Goal: Task Accomplishment & Management: Manage account settings

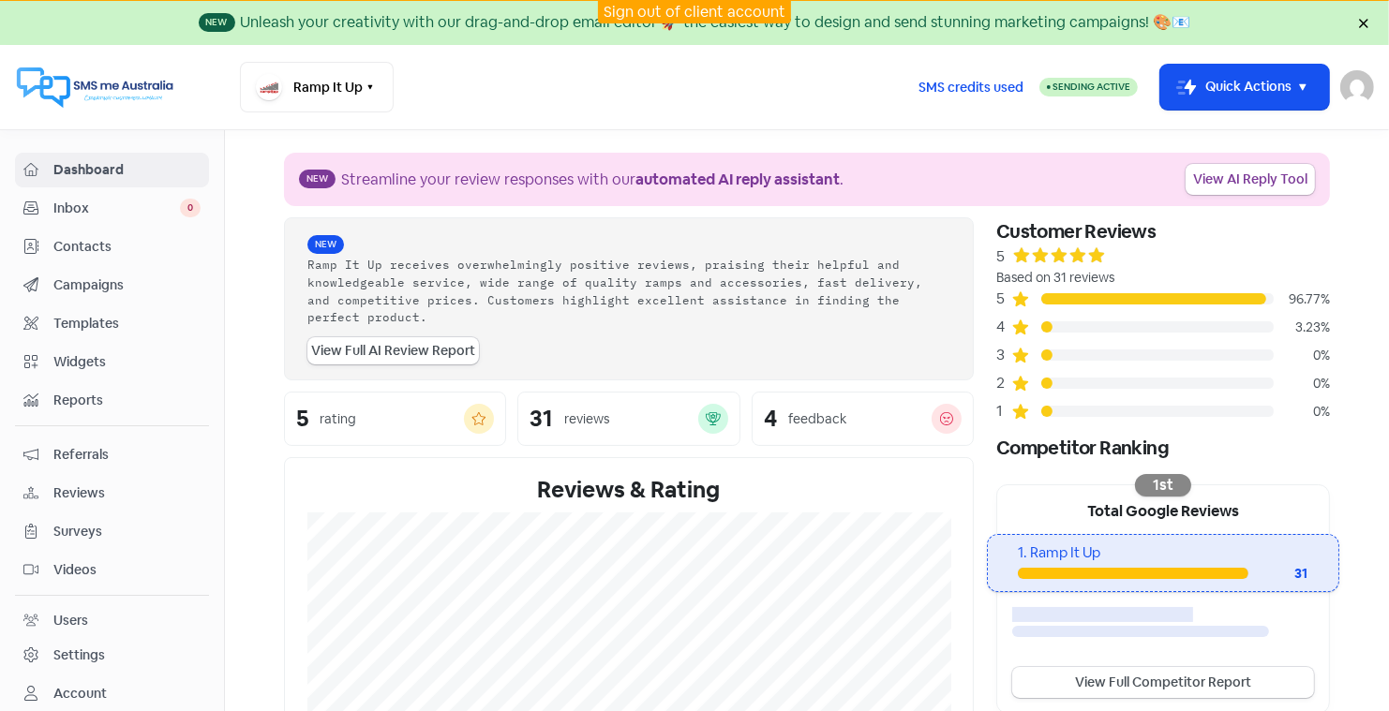
scroll to position [230, 0]
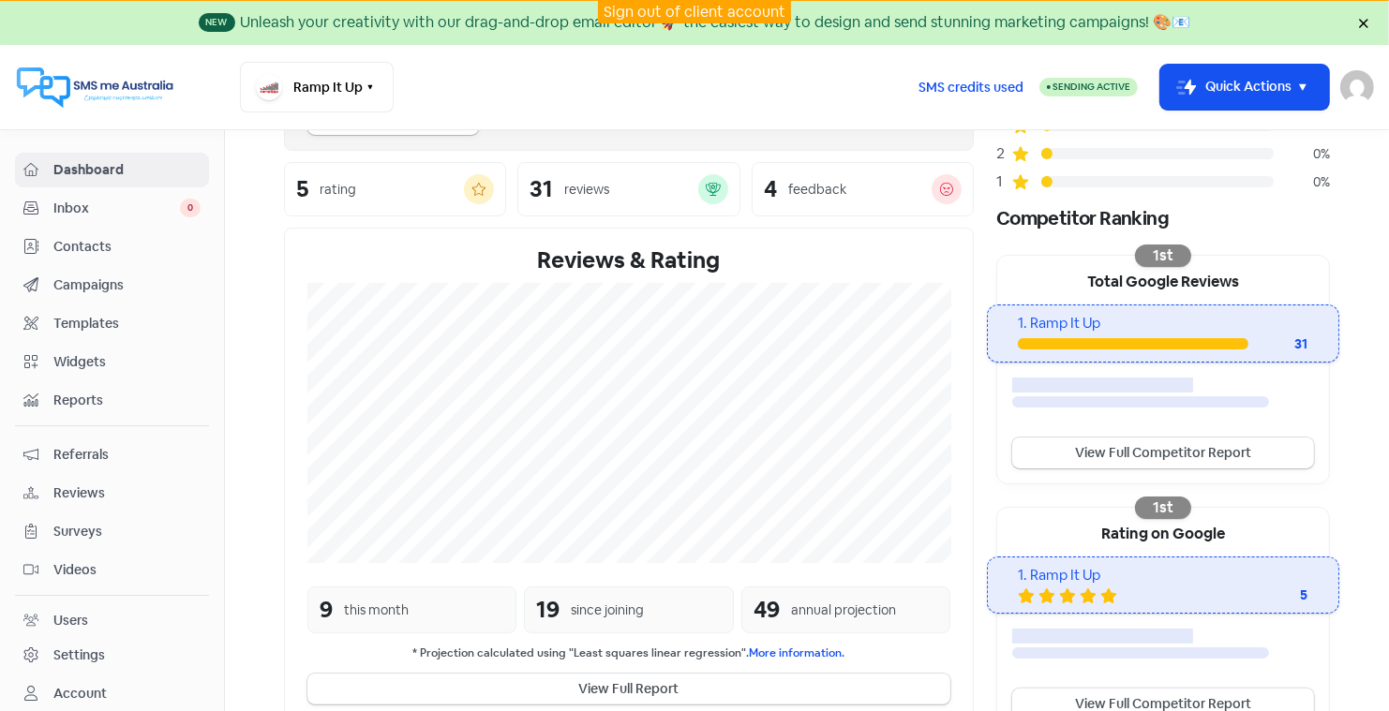
click at [689, 7] on link "Sign out of client account" at bounding box center [695, 12] width 182 height 20
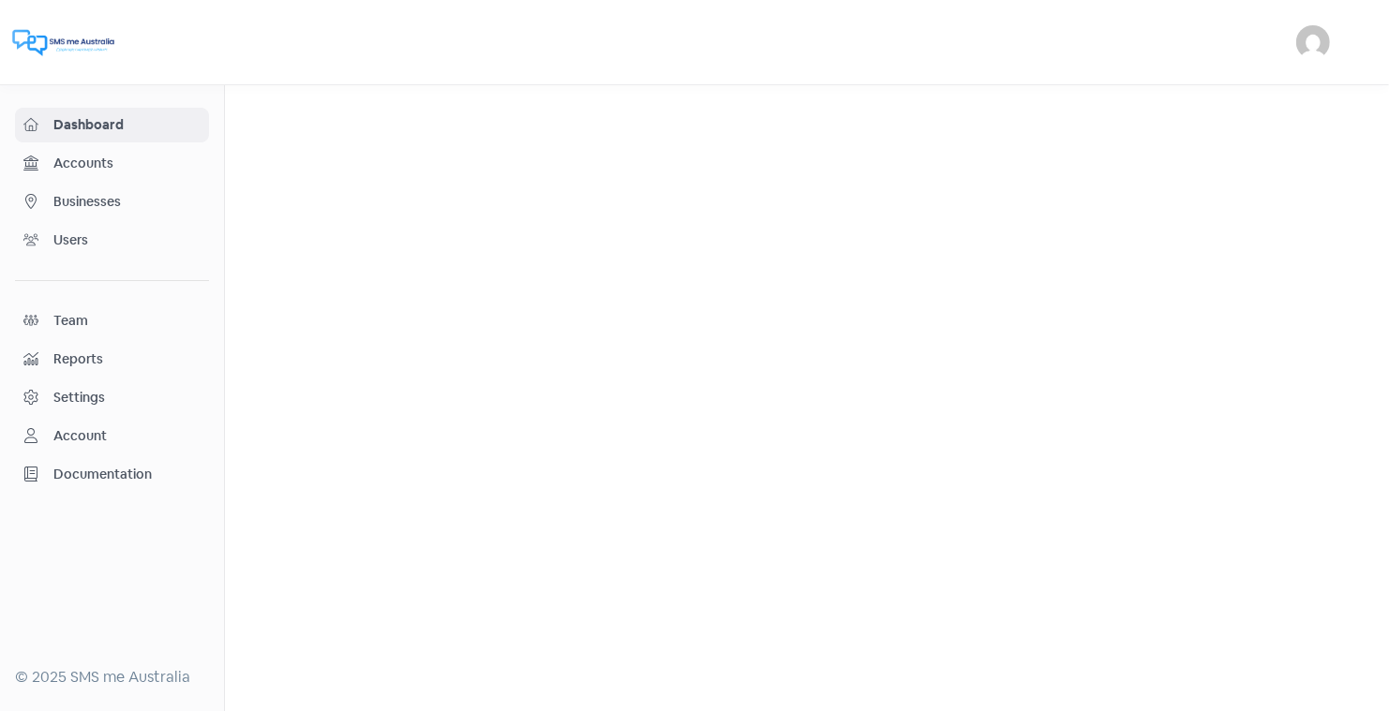
click at [112, 196] on span "Businesses" at bounding box center [126, 202] width 147 height 20
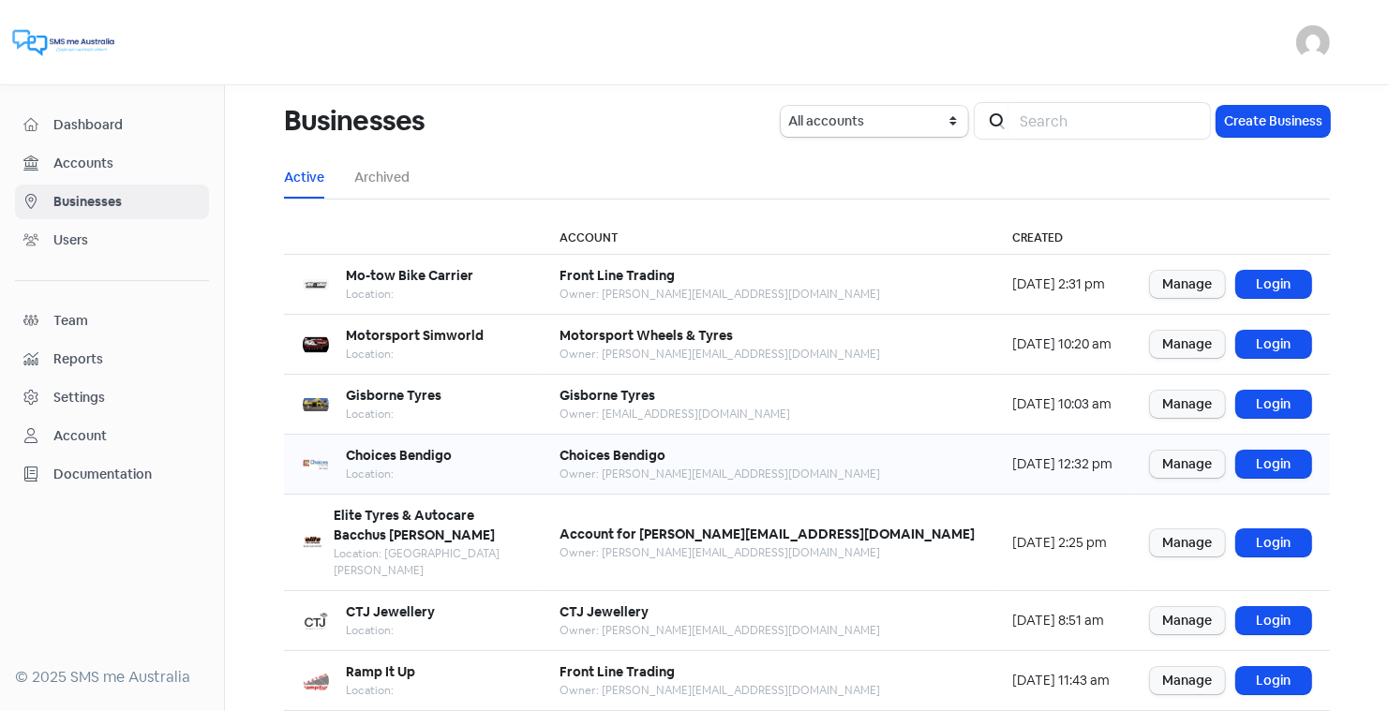
scroll to position [228, 0]
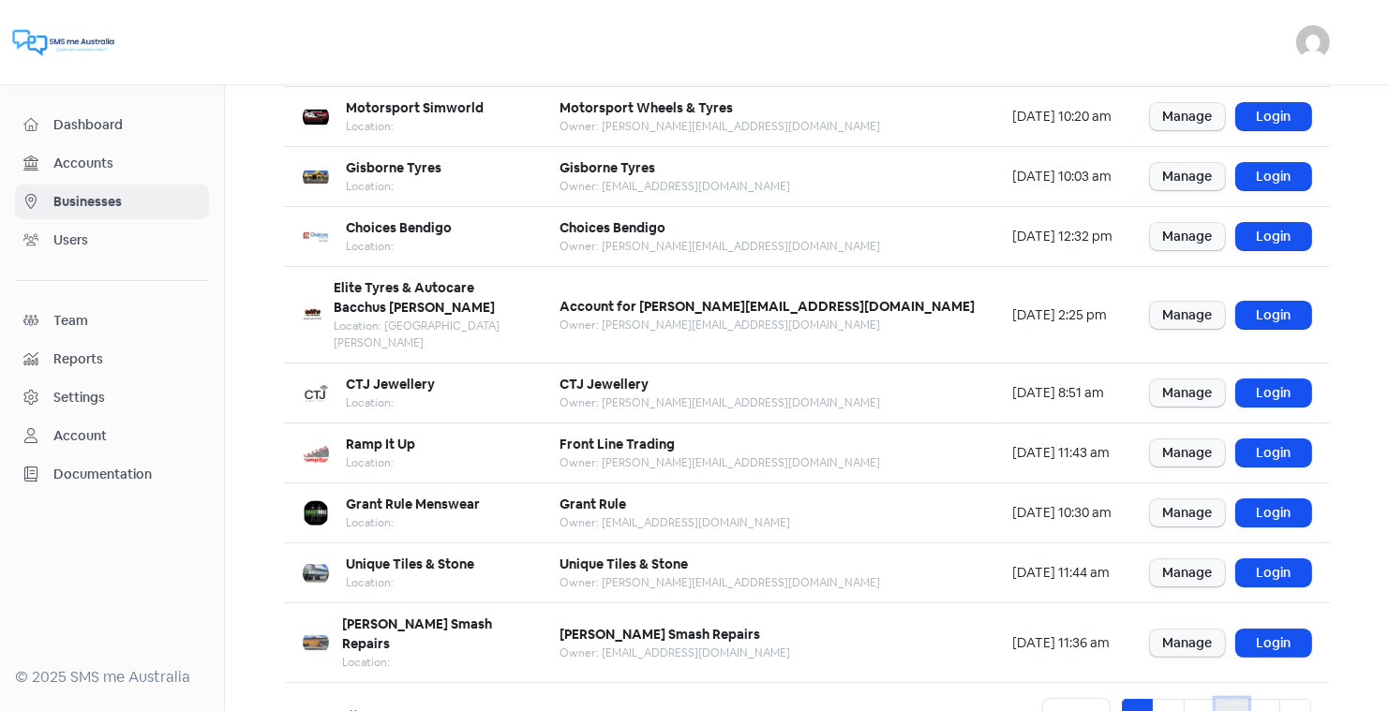
click at [1233, 699] on link "4" at bounding box center [1232, 717] width 33 height 36
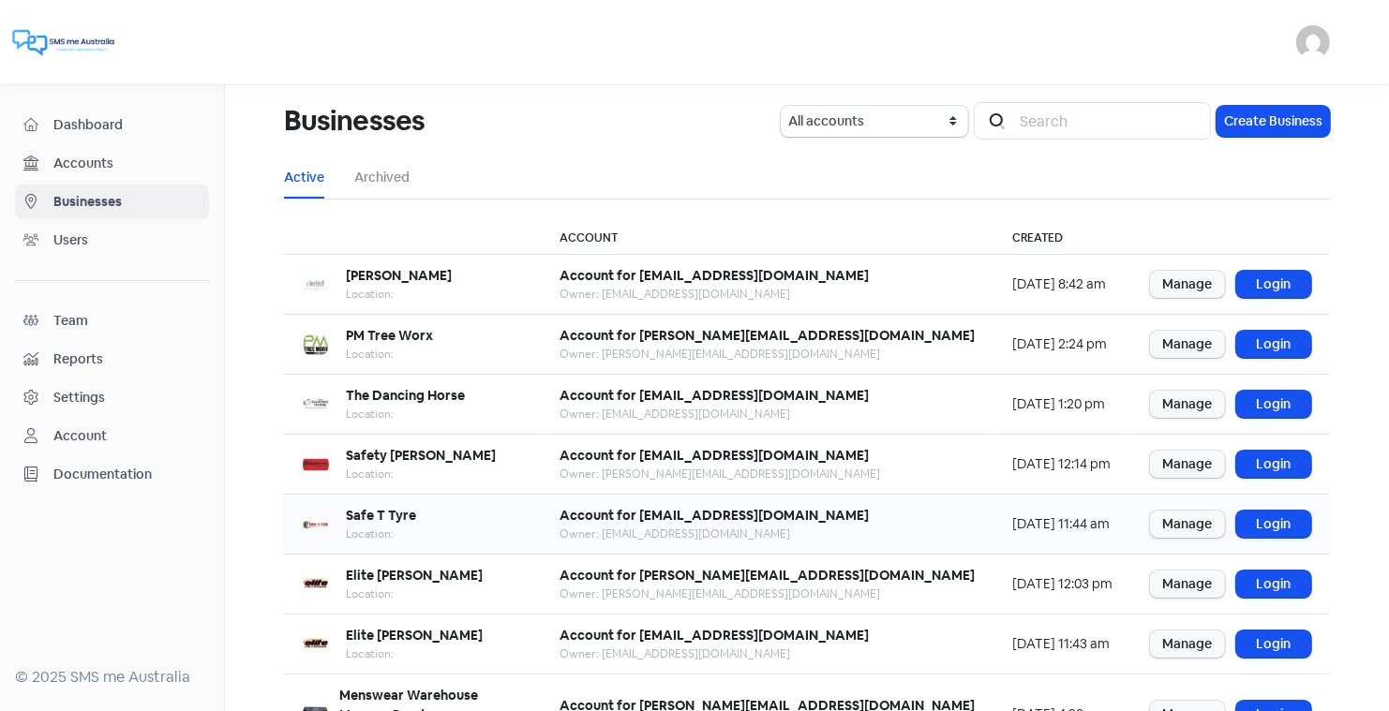
scroll to position [228, 0]
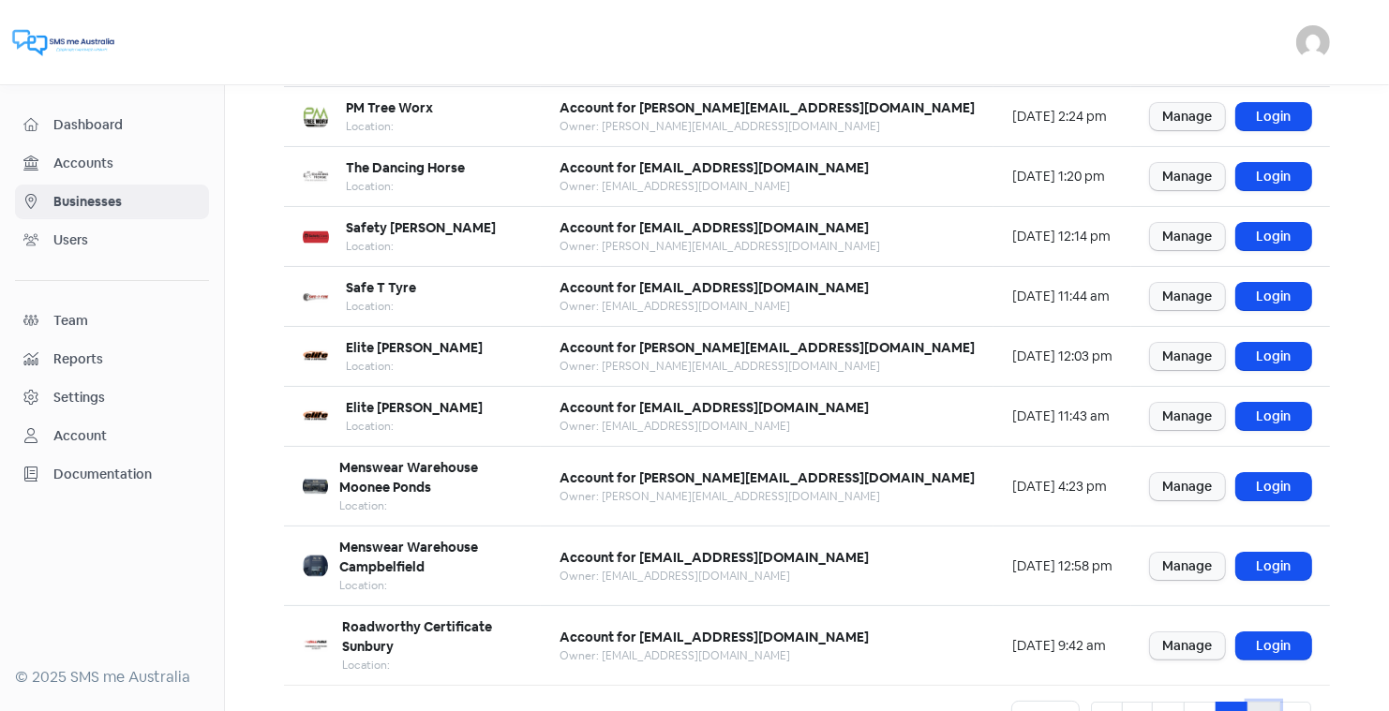
click at [1259, 702] on link "5" at bounding box center [1264, 720] width 33 height 36
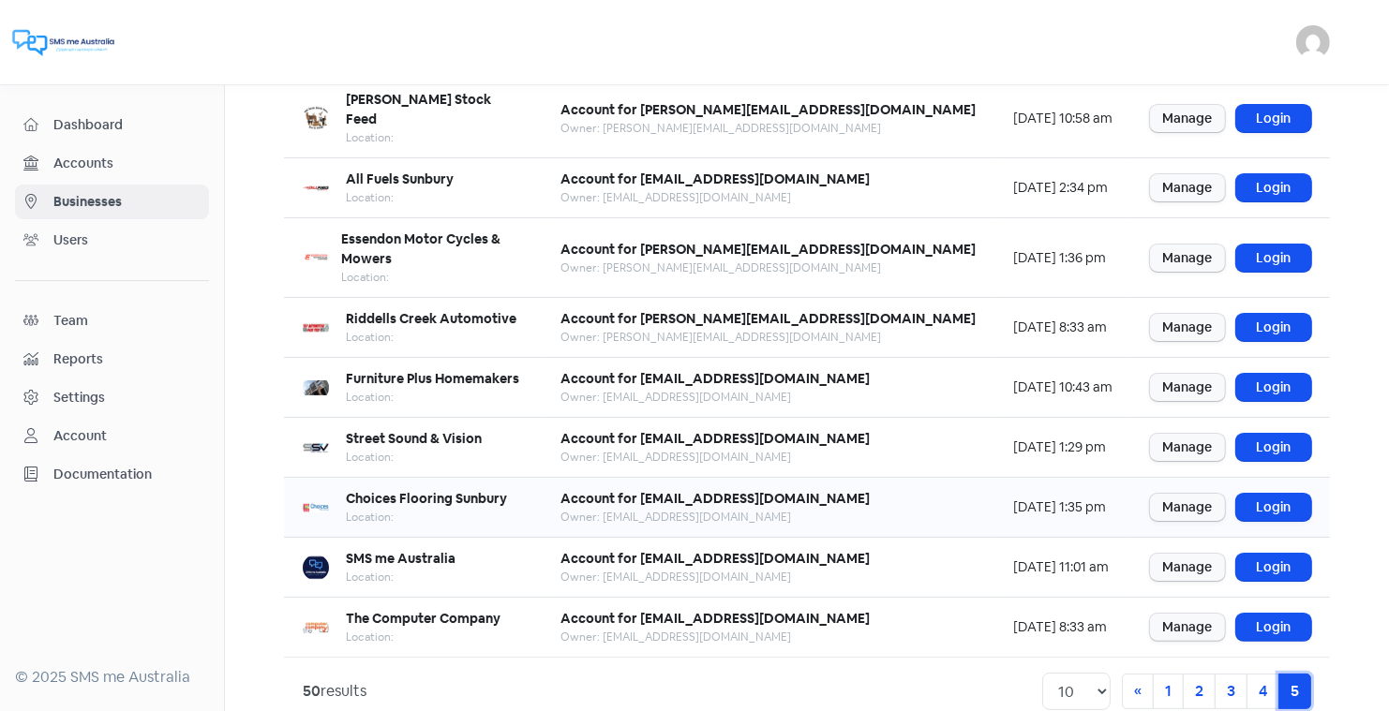
scroll to position [247, 0]
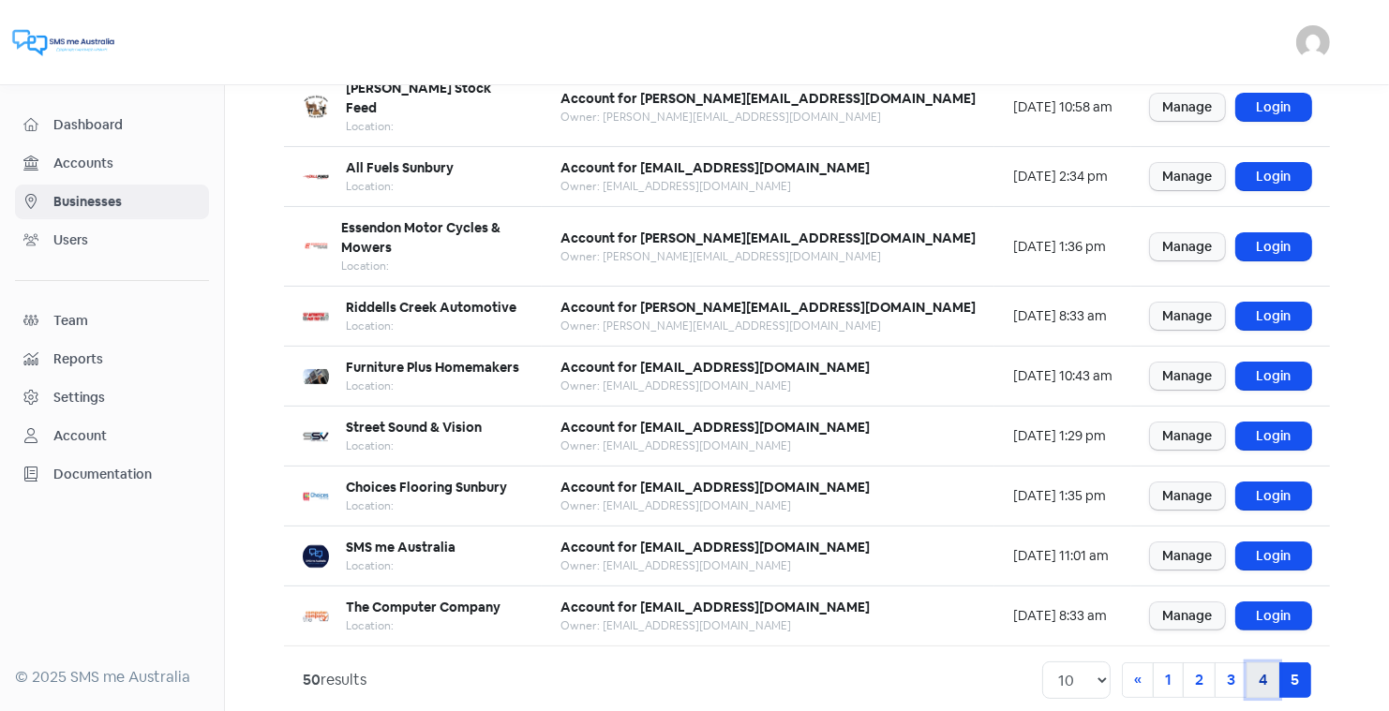
click at [1263, 663] on link "4" at bounding box center [1263, 681] width 33 height 36
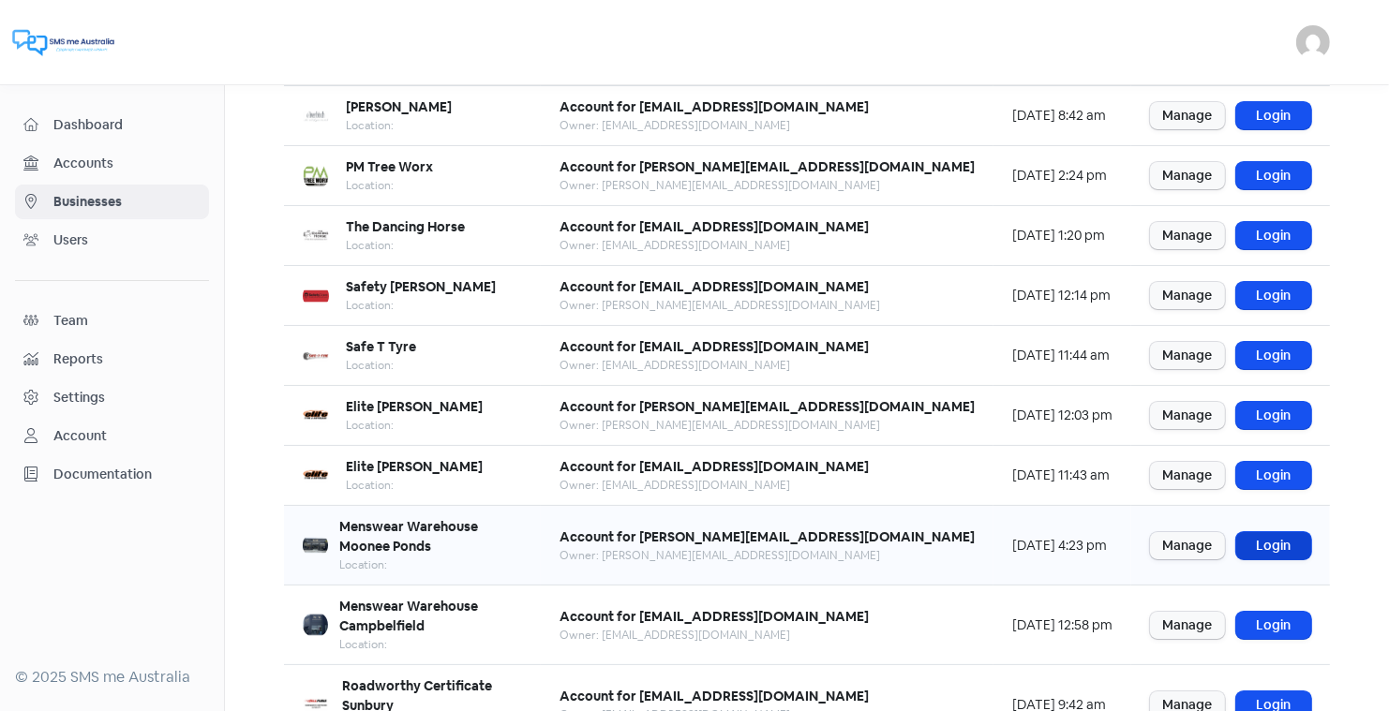
scroll to position [228, 0]
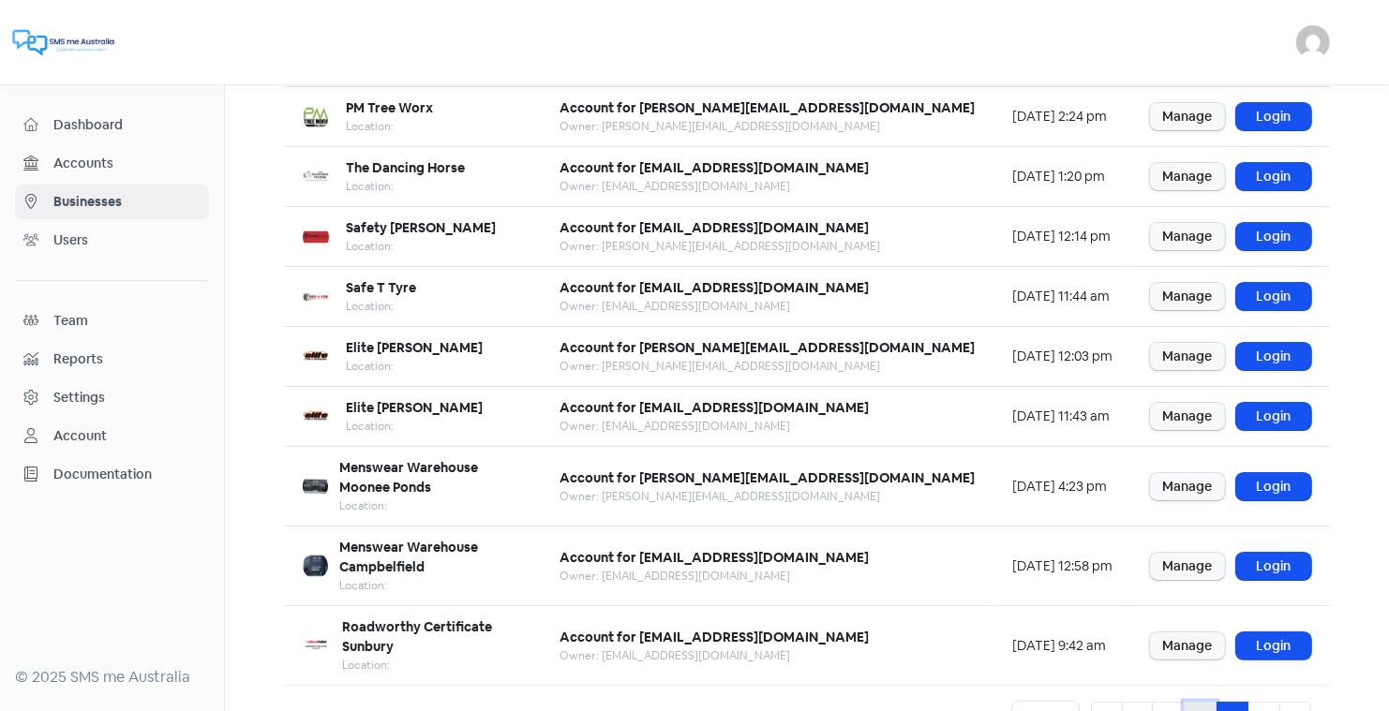
click at [1197, 702] on link "3" at bounding box center [1200, 720] width 33 height 36
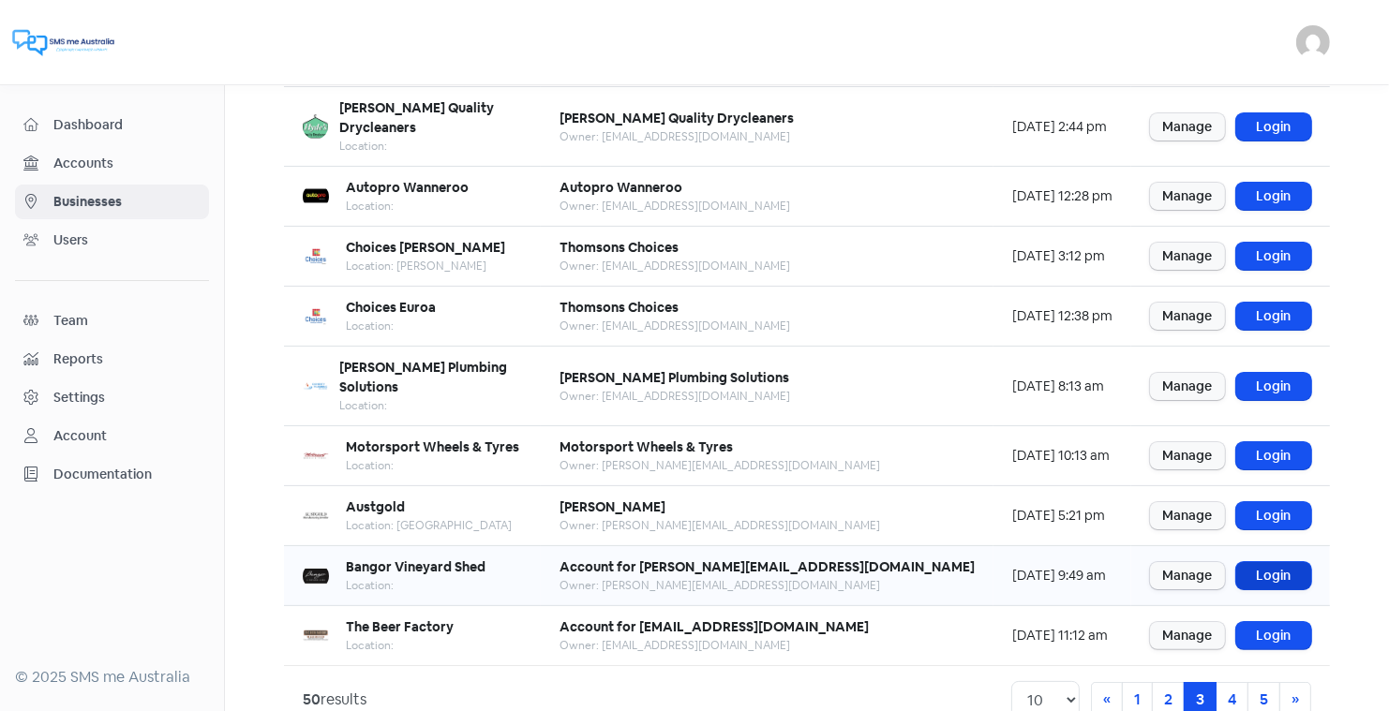
click at [1265, 562] on link "Login" at bounding box center [1273, 575] width 75 height 27
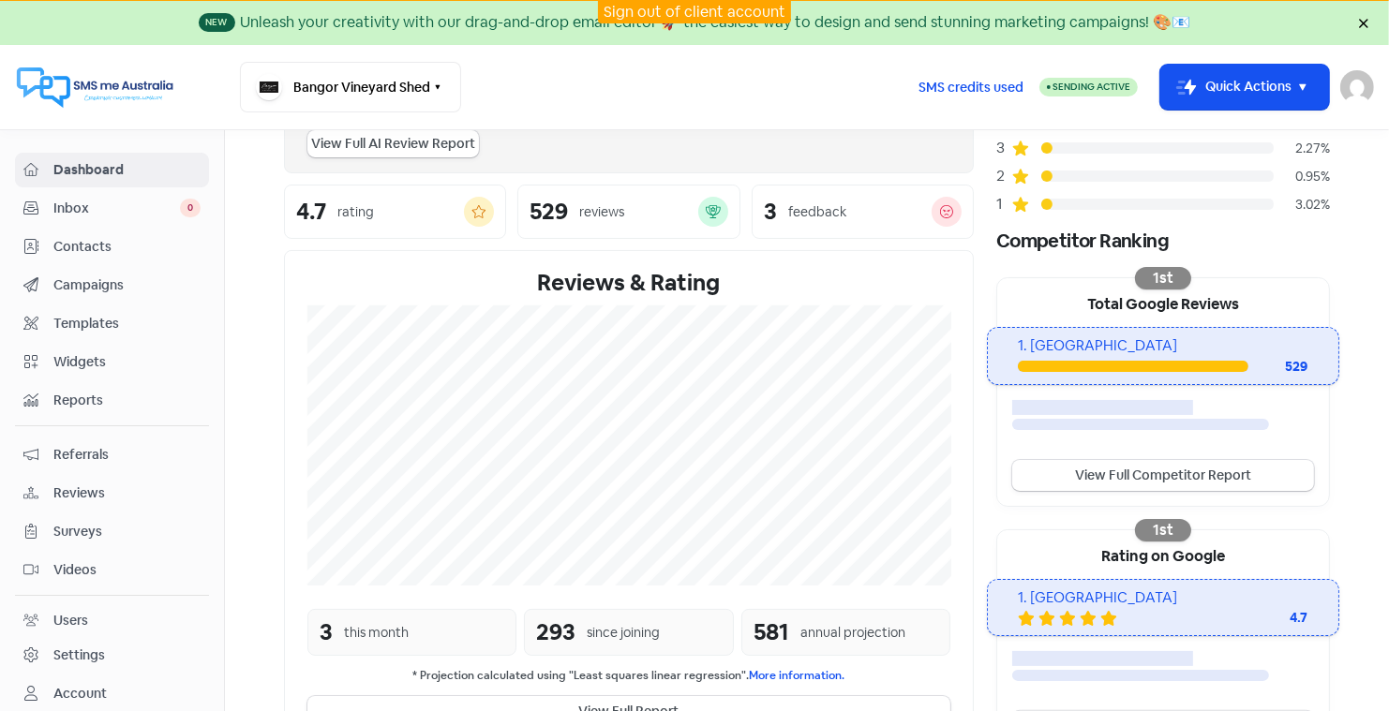
scroll to position [234, 0]
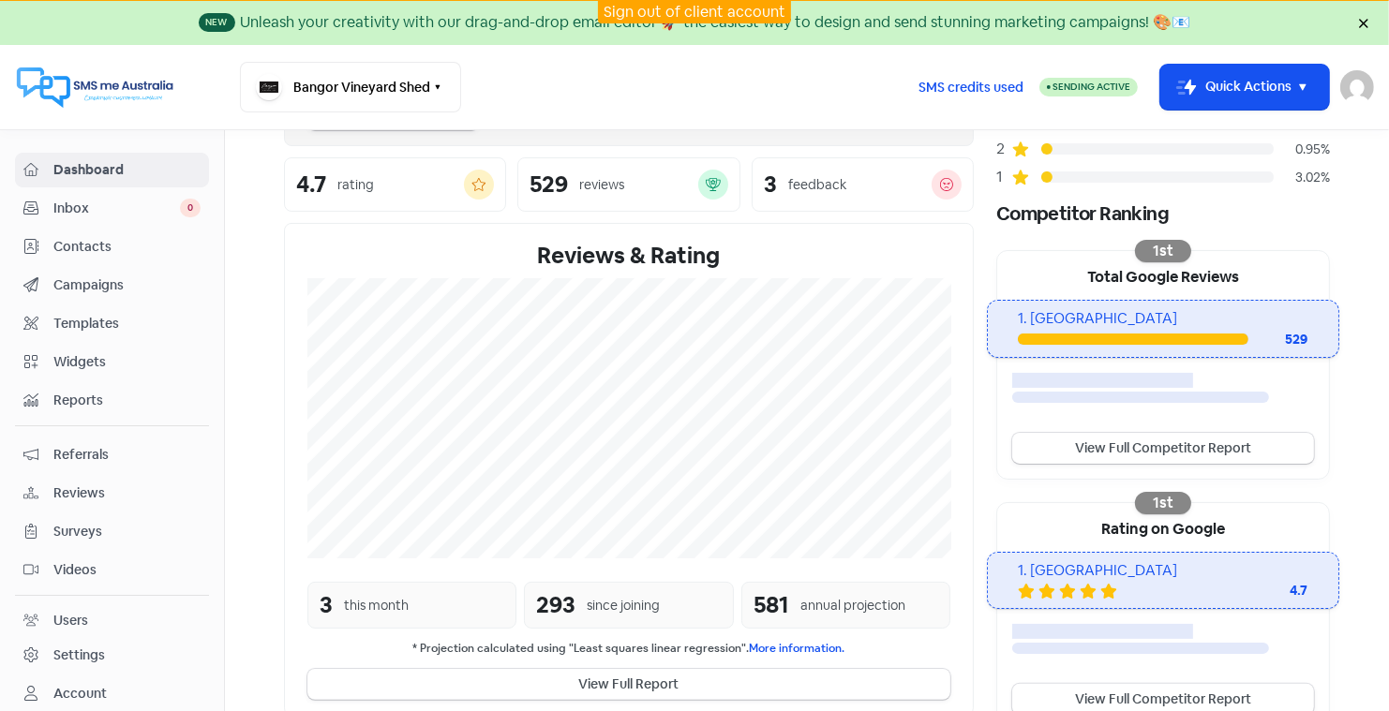
click at [79, 484] on span "Reviews" at bounding box center [126, 494] width 147 height 20
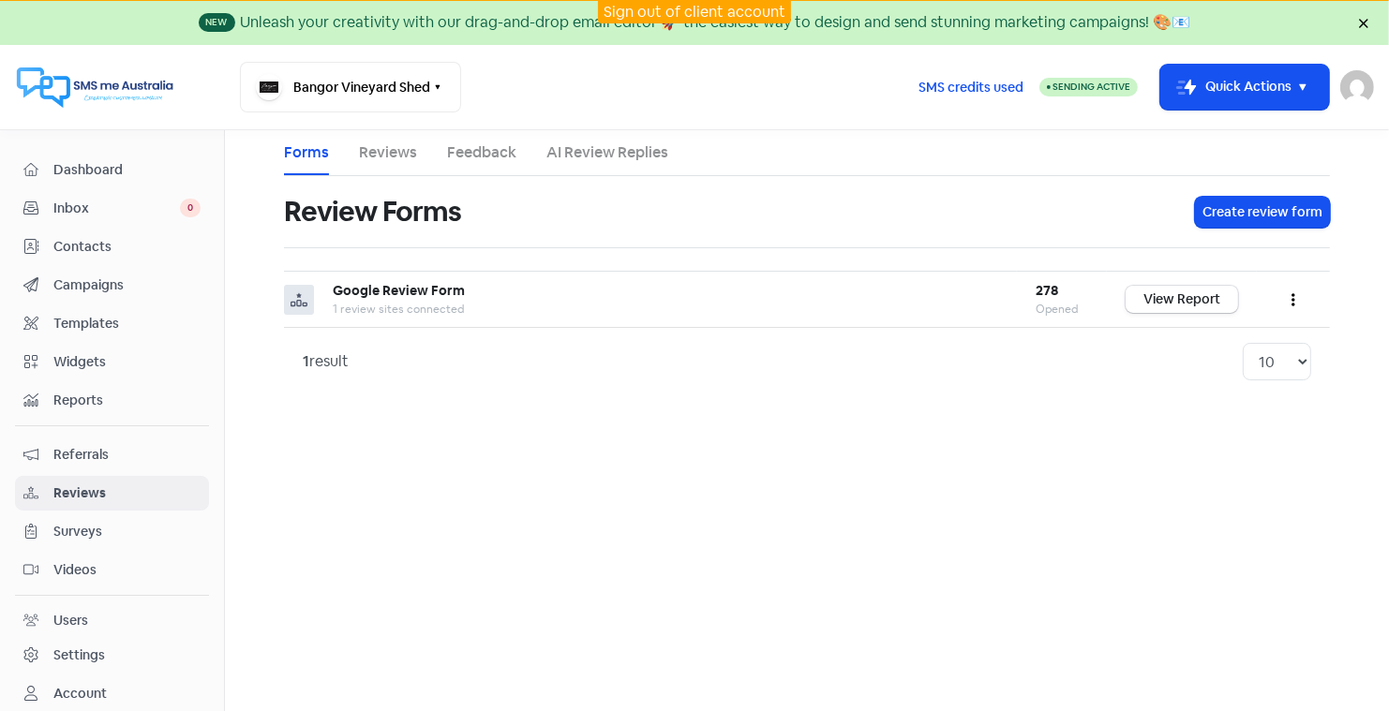
click at [381, 151] on link "Reviews" at bounding box center [388, 153] width 58 height 22
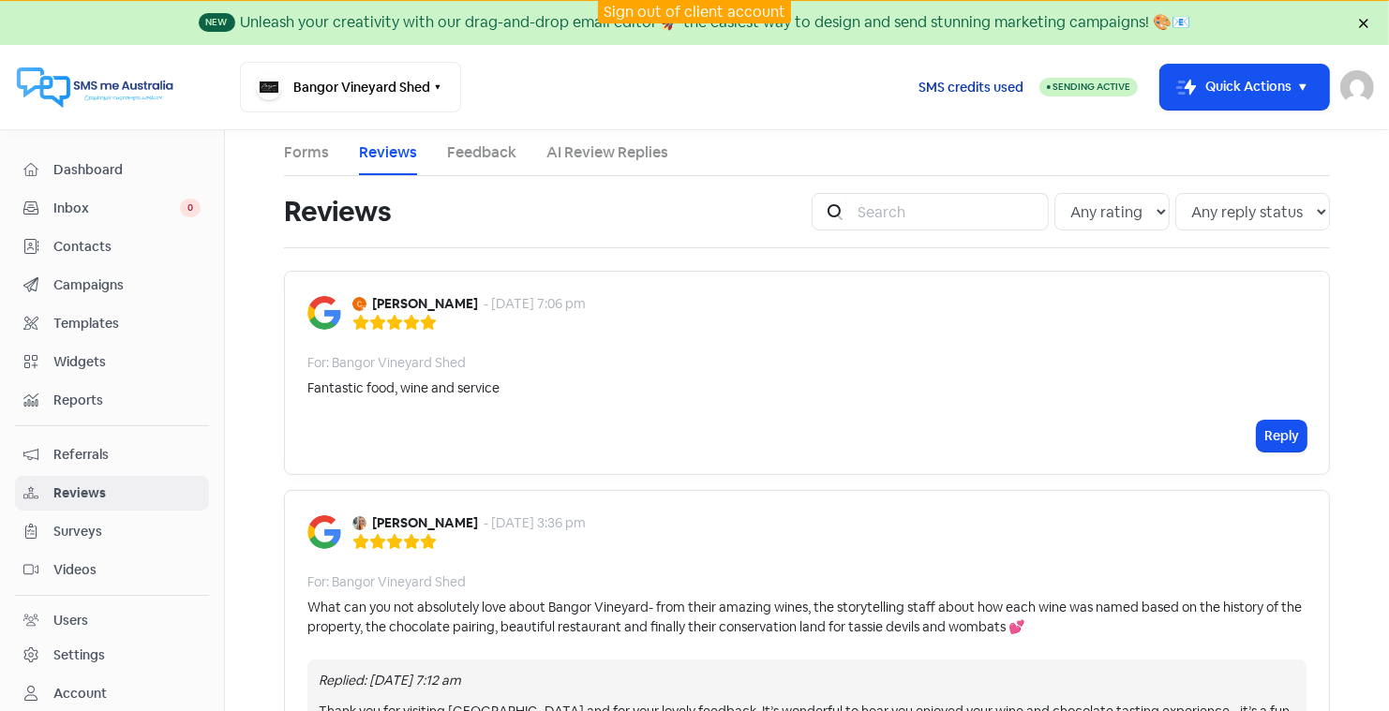
click at [962, 82] on span "SMS credits used" at bounding box center [971, 88] width 105 height 20
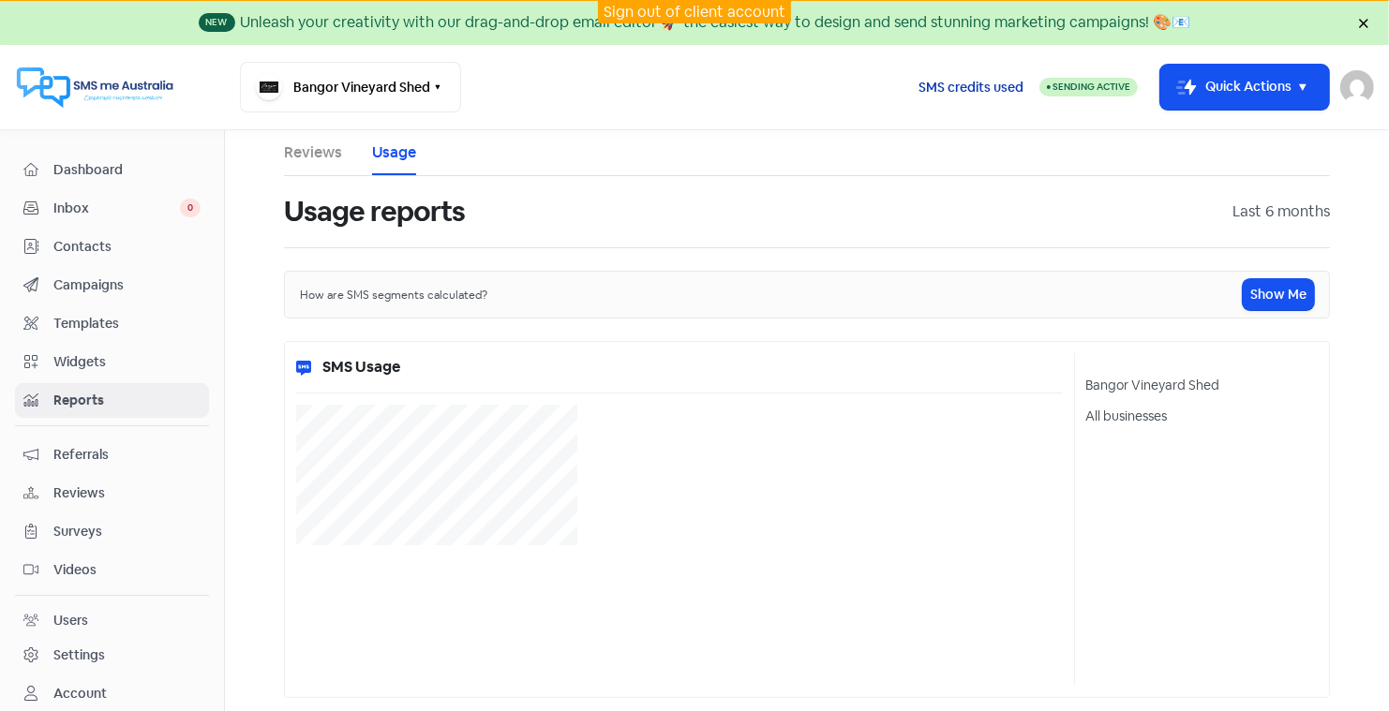
select select "[object Object]"
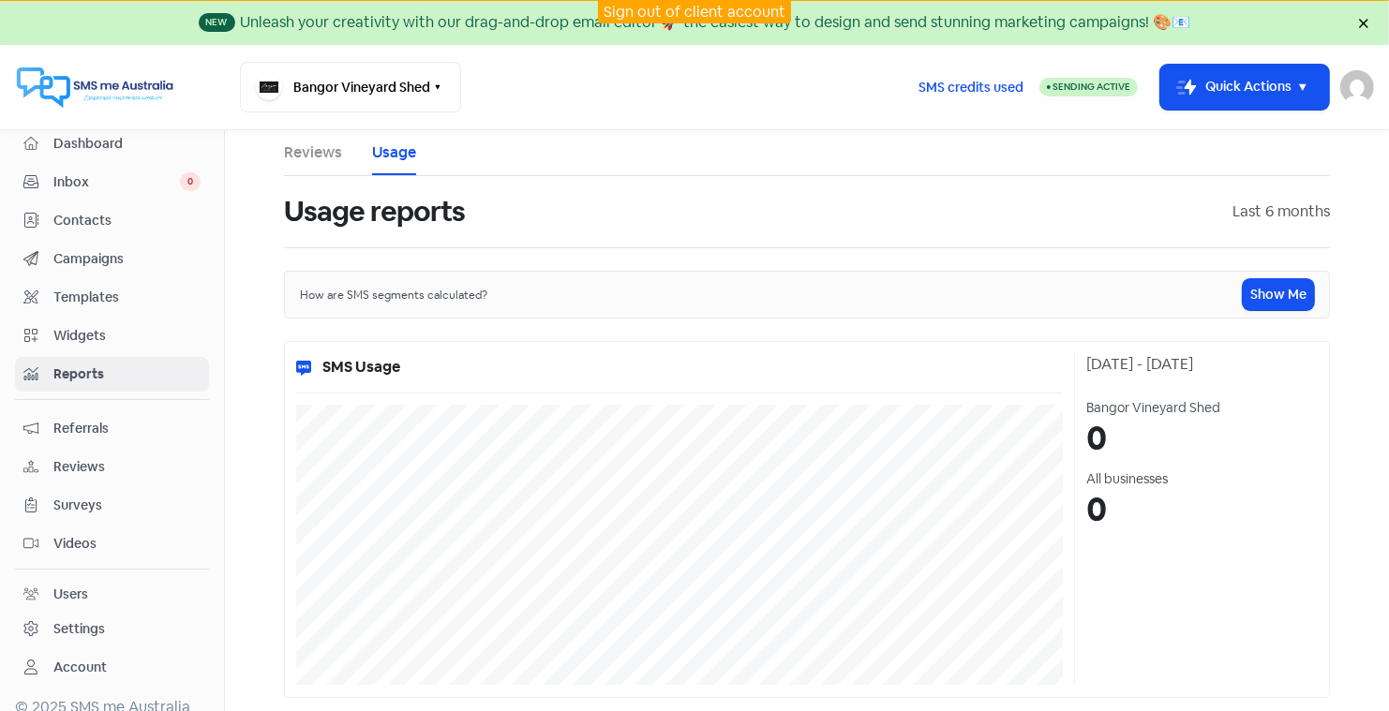
scroll to position [354, 0]
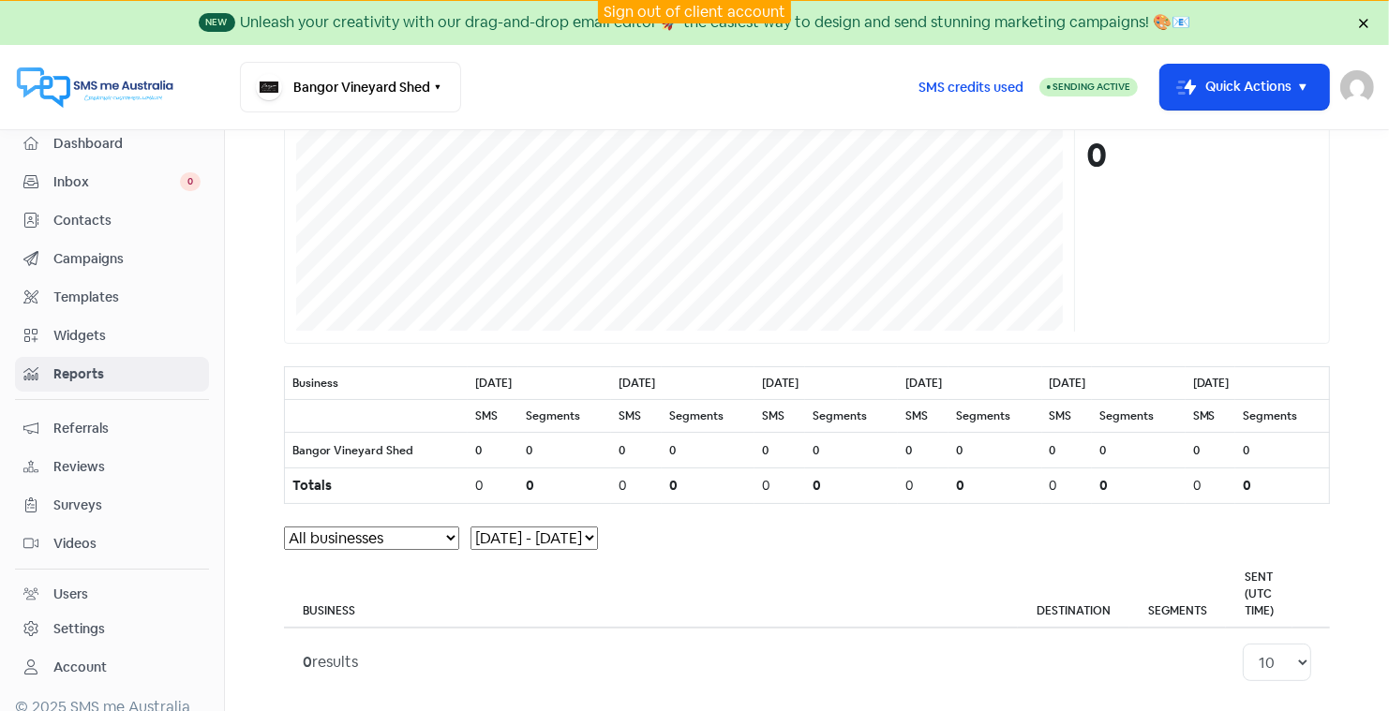
click at [87, 457] on span "Reviews" at bounding box center [126, 467] width 147 height 20
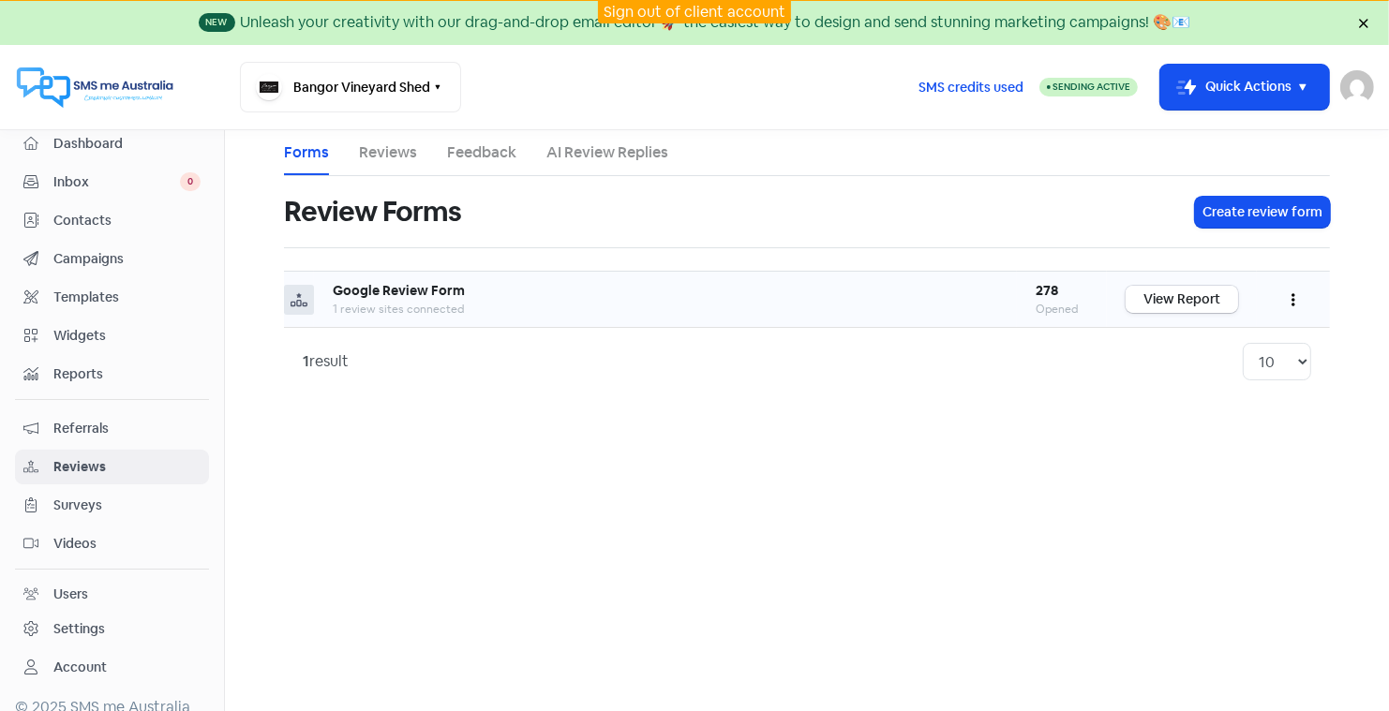
click at [1188, 301] on link "View Report" at bounding box center [1182, 299] width 112 height 27
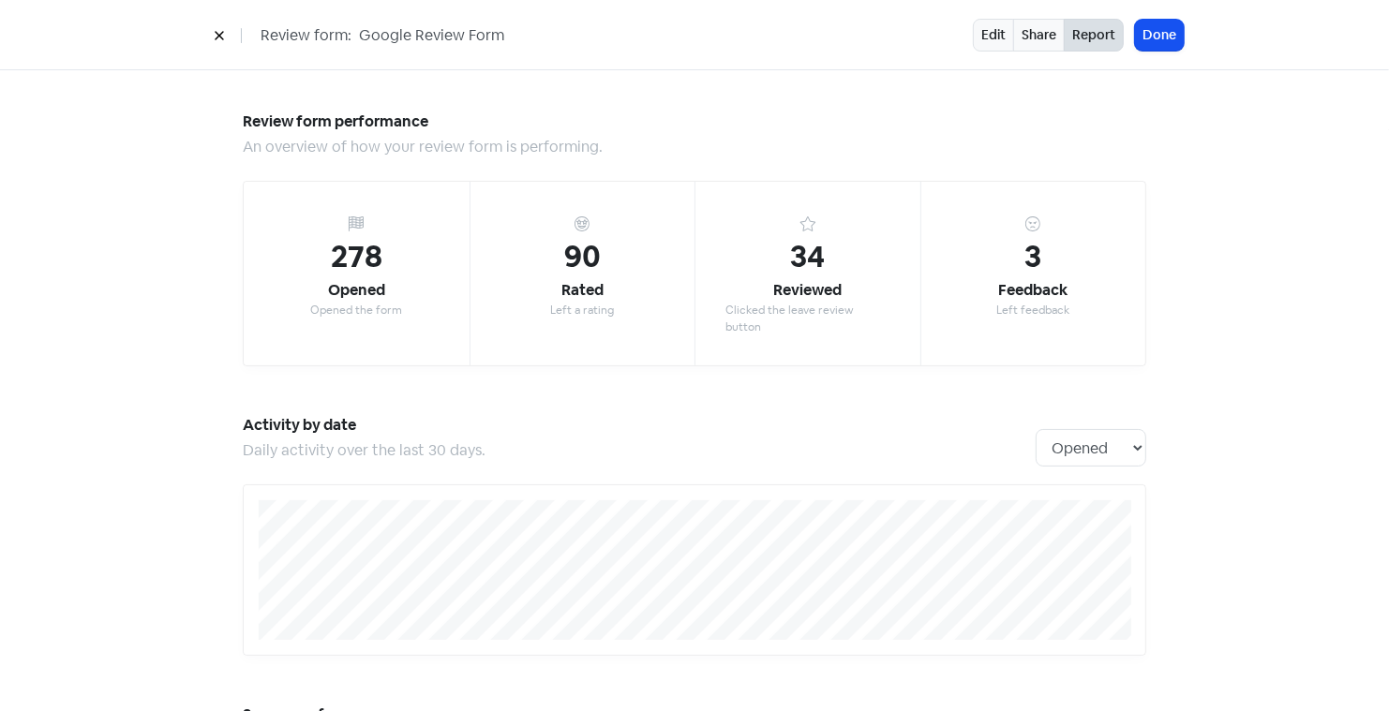
click at [217, 34] on icon at bounding box center [219, 36] width 8 height 8
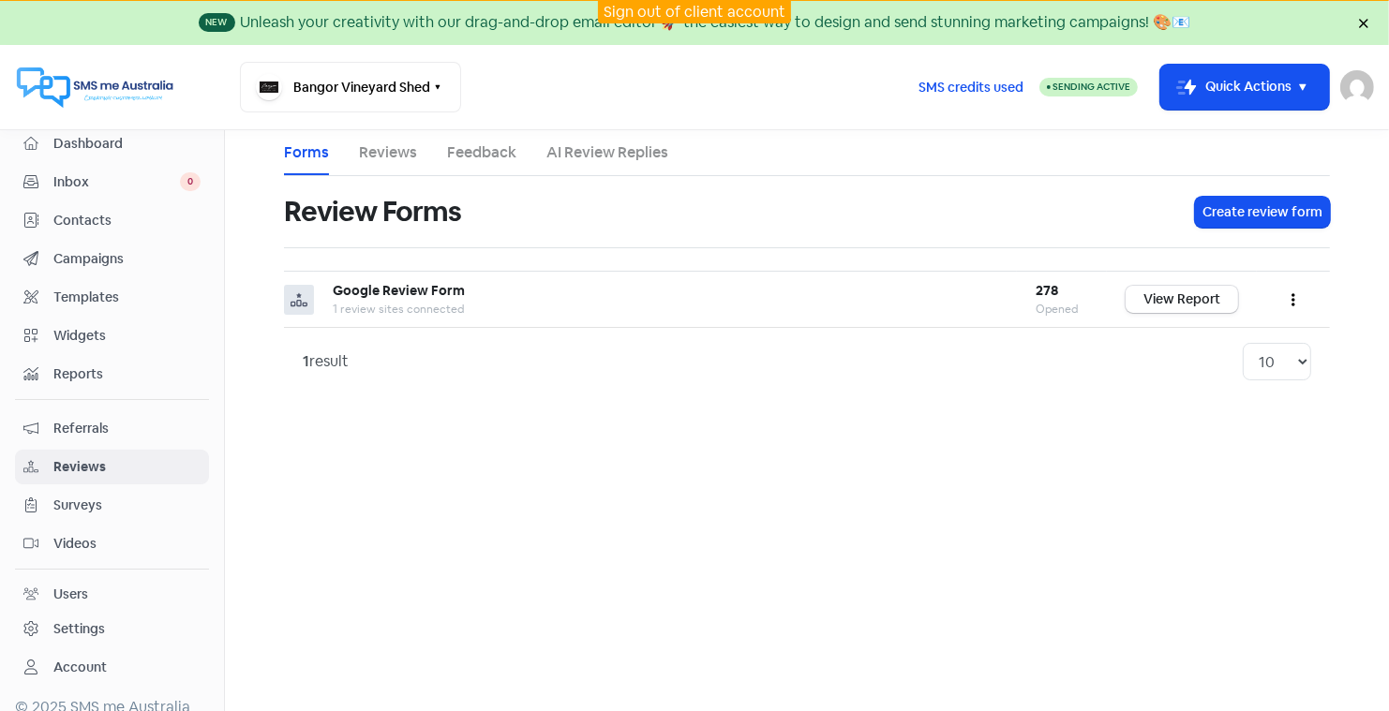
click at [387, 150] on link "Reviews" at bounding box center [388, 153] width 58 height 22
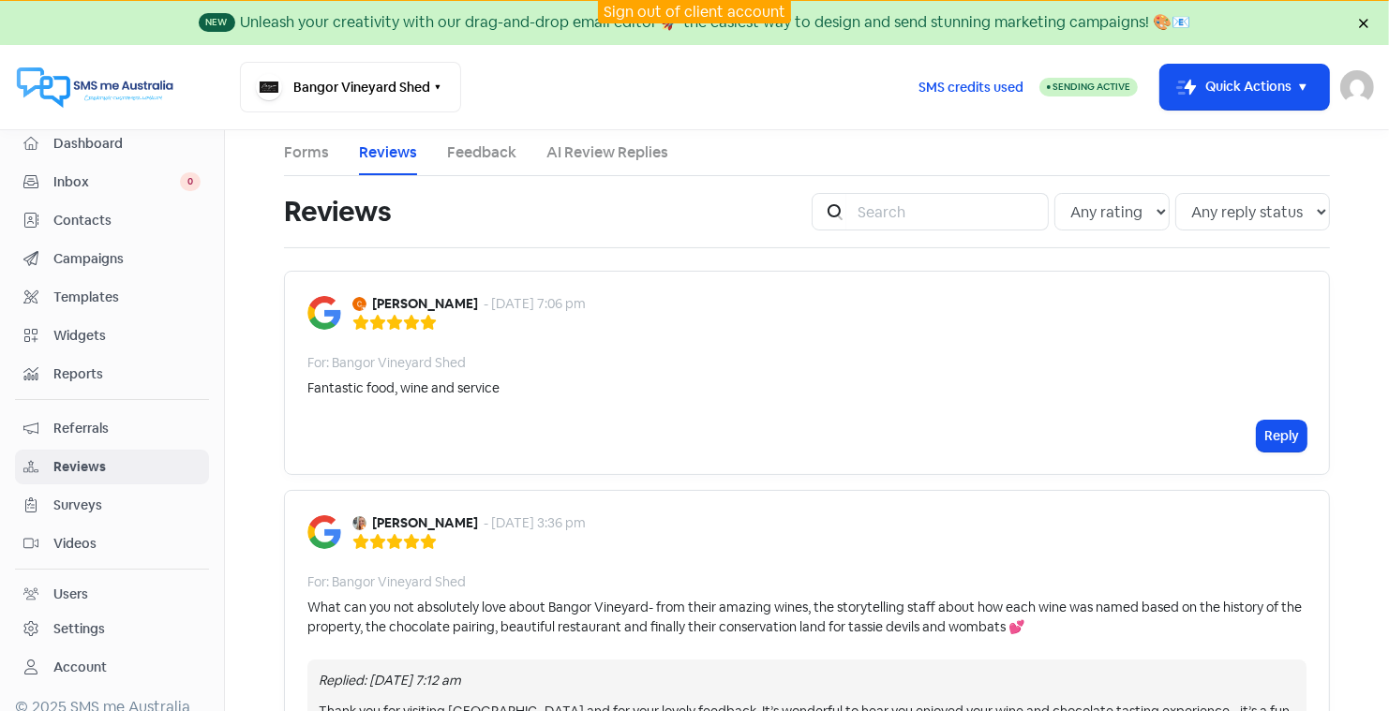
click at [85, 141] on span "Dashboard" at bounding box center [126, 144] width 147 height 20
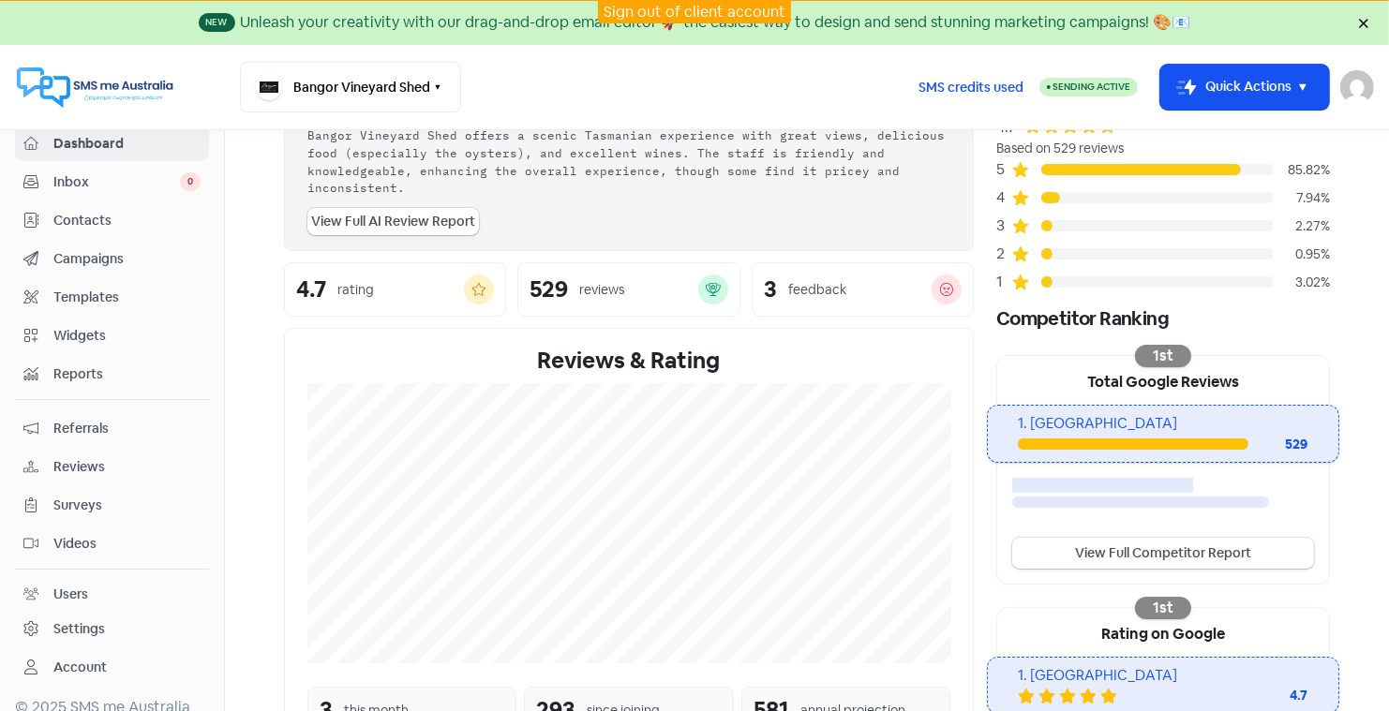
scroll to position [92, 0]
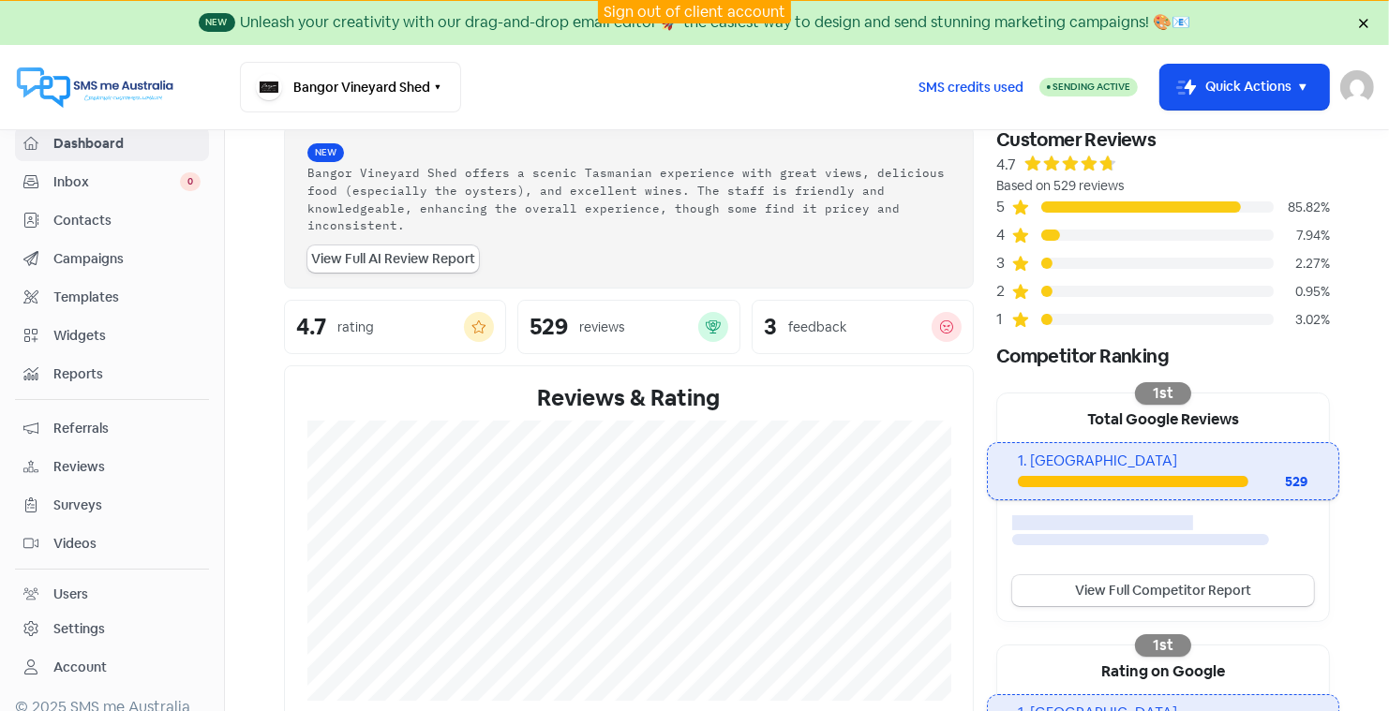
click at [674, 9] on link "Sign out of client account" at bounding box center [695, 12] width 182 height 20
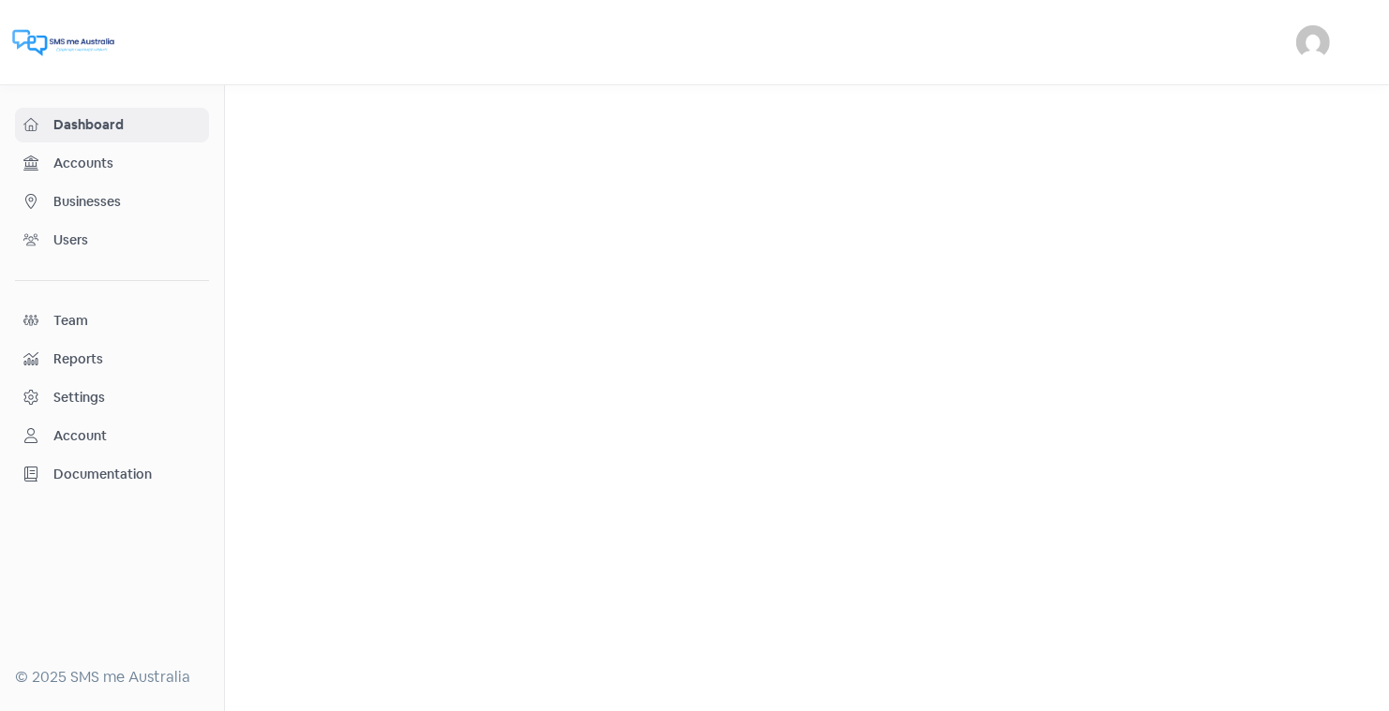
click at [115, 198] on span "Businesses" at bounding box center [126, 202] width 147 height 20
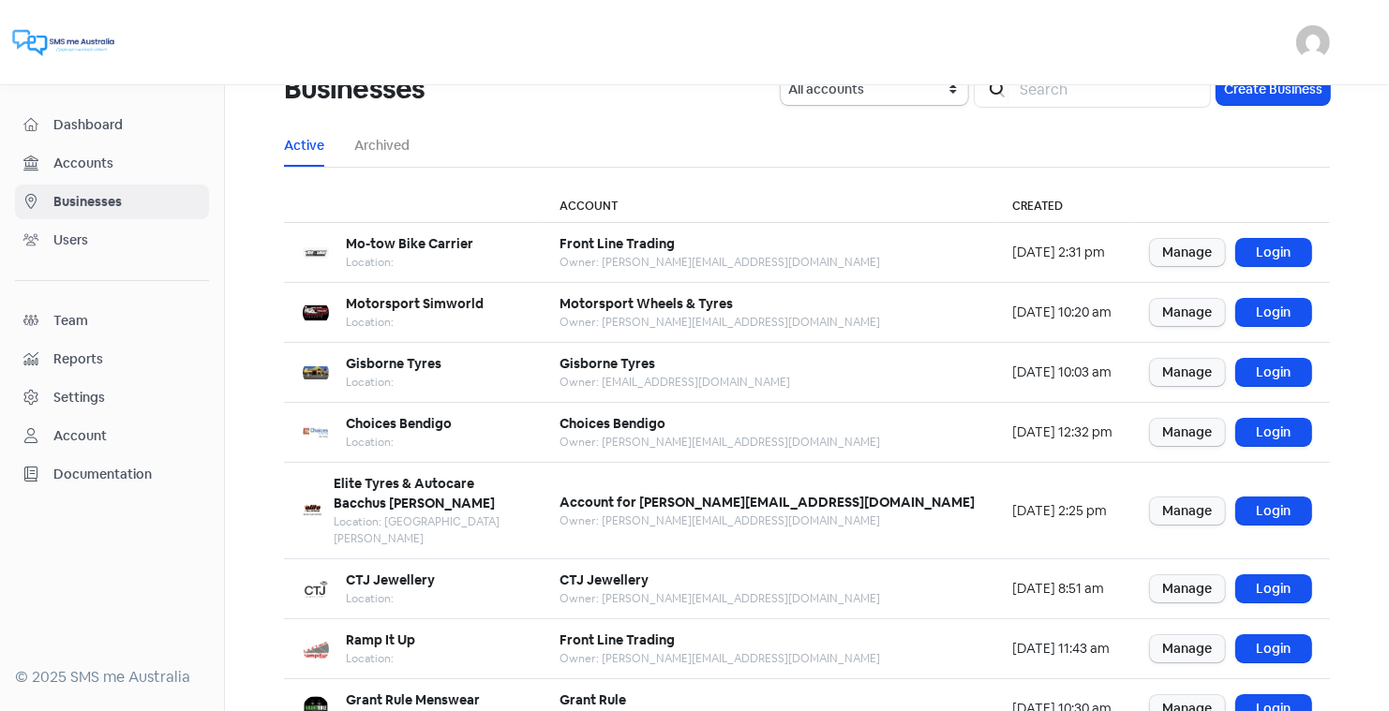
scroll to position [53, 0]
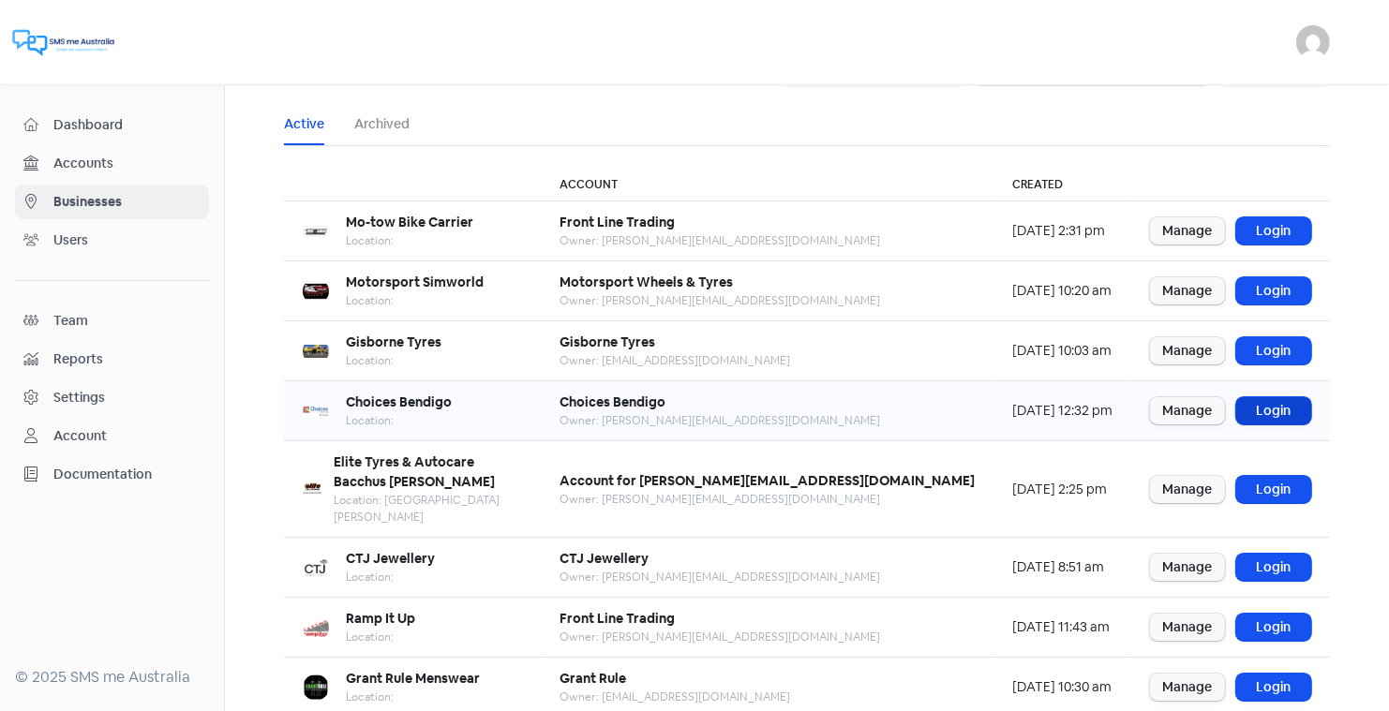
click at [1277, 407] on link "Login" at bounding box center [1273, 410] width 75 height 27
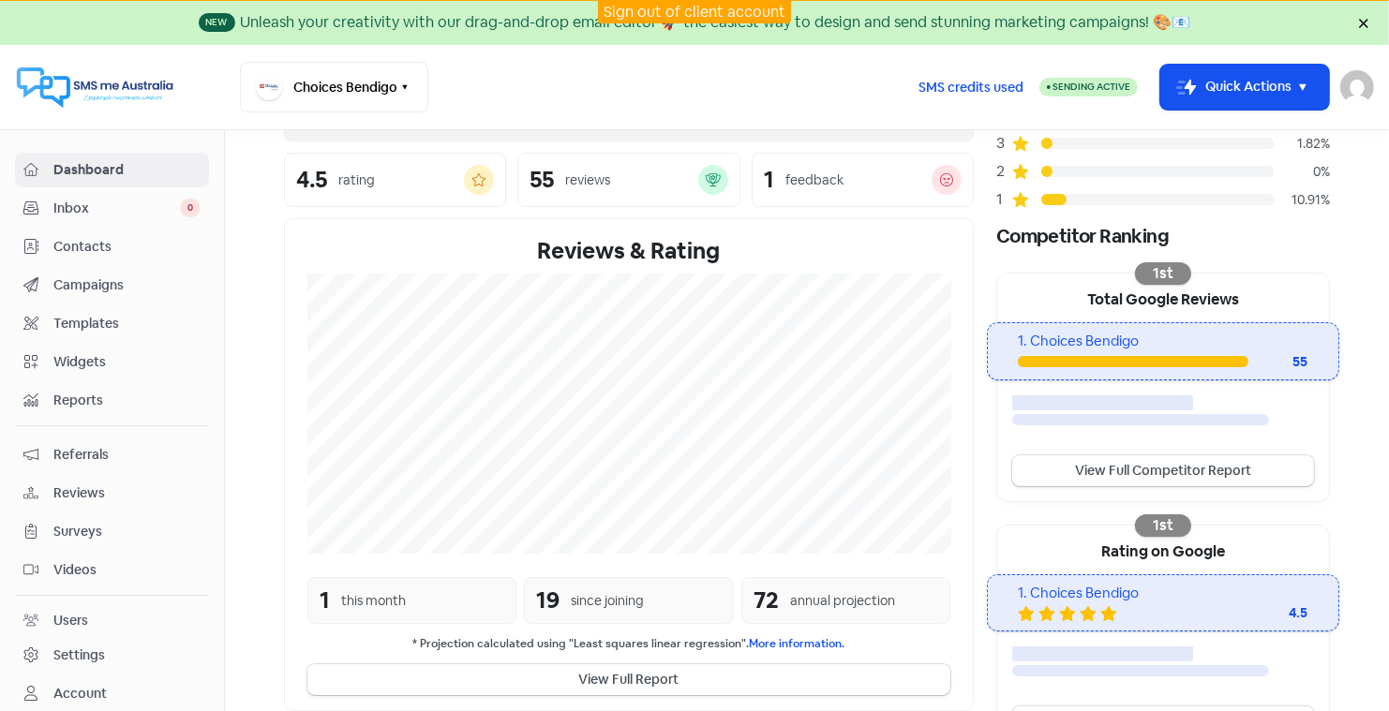
scroll to position [257, 0]
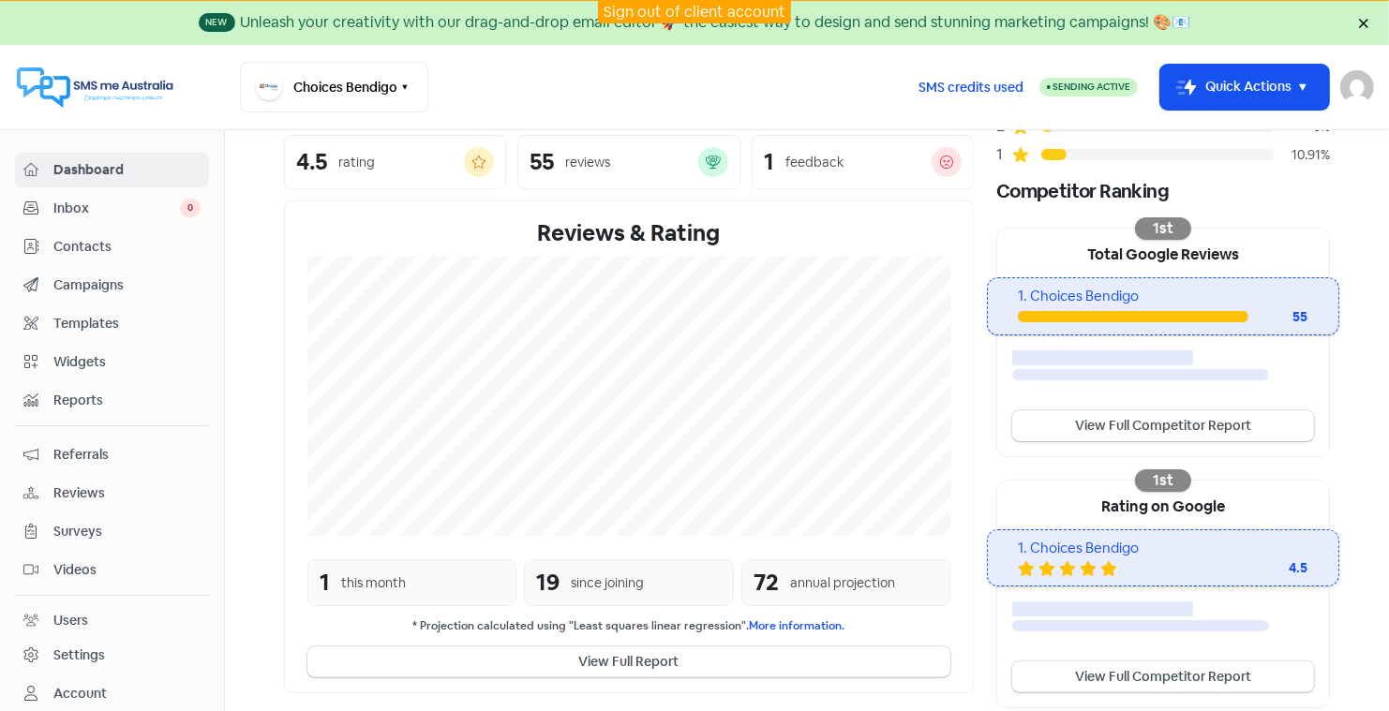
click at [87, 484] on span "Reviews" at bounding box center [126, 494] width 147 height 20
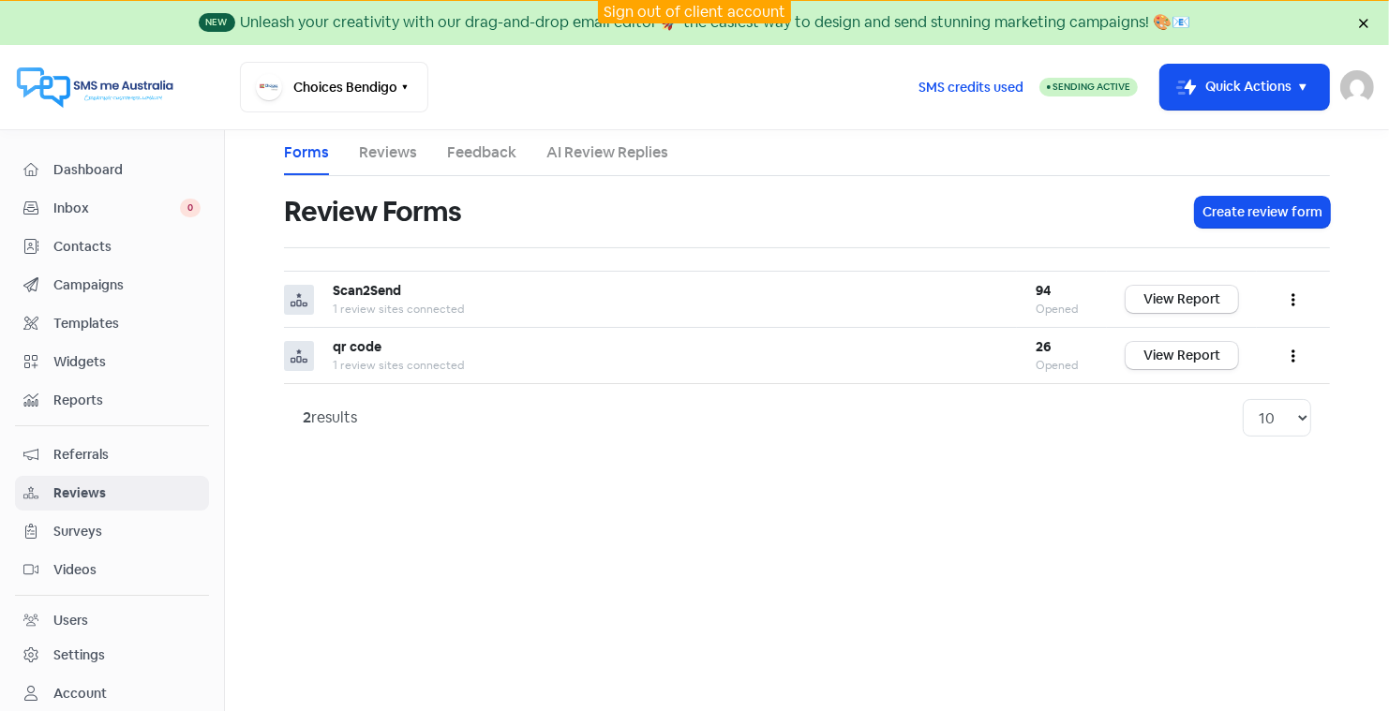
click at [624, 153] on link "AI Review Replies" at bounding box center [607, 153] width 122 height 22
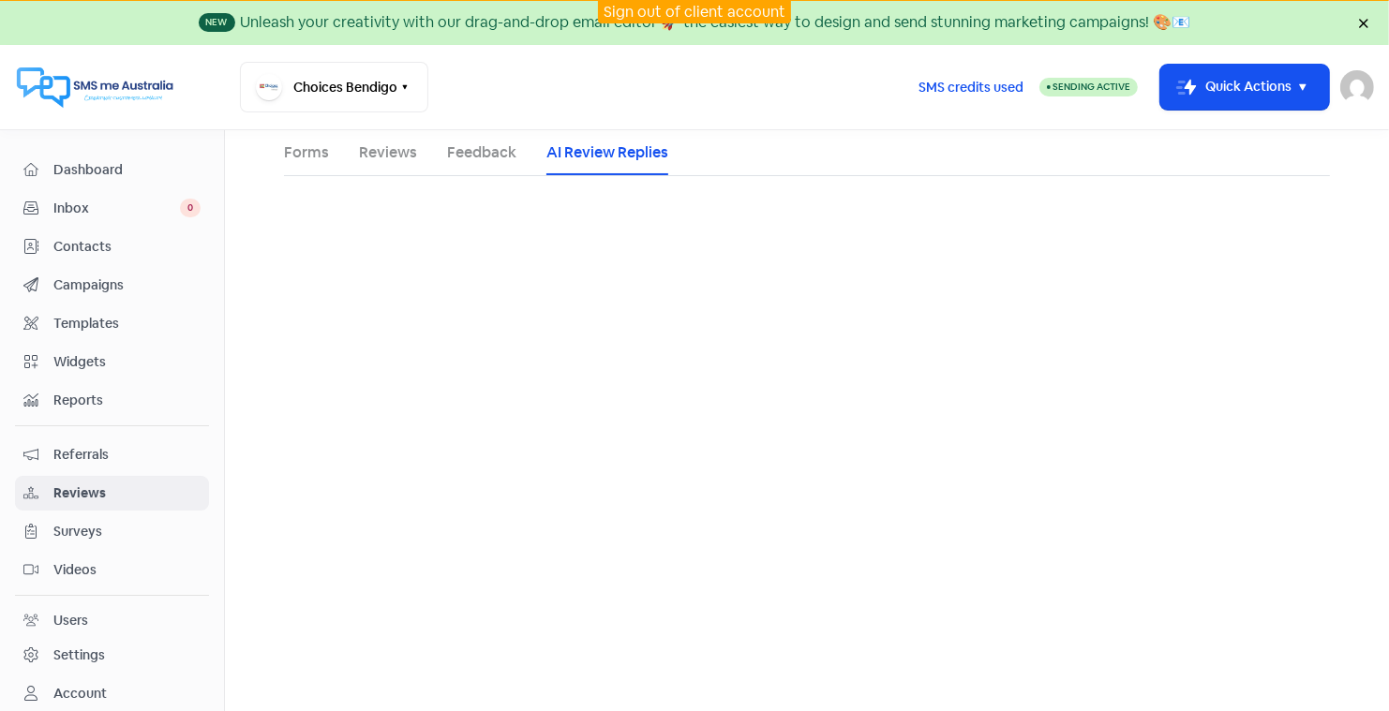
select select "30"
